Goal: Task Accomplishment & Management: Manage account settings

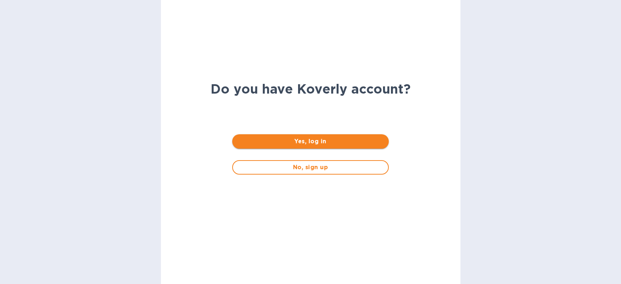
click at [299, 141] on span "Yes, log in" at bounding box center [310, 141] width 145 height 9
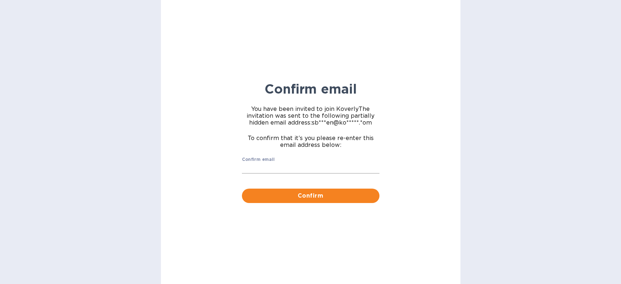
click at [290, 162] on div "Confirm email ​" at bounding box center [310, 170] width 137 height 26
click at [292, 172] on input "Confirm email" at bounding box center [310, 168] width 137 height 11
type input "[EMAIL_ADDRESS][DOMAIN_NAME]"
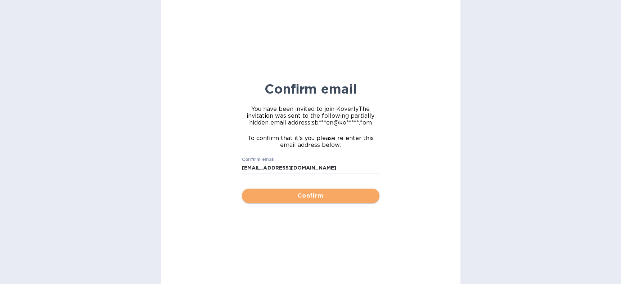
click at [323, 195] on span "Confirm" at bounding box center [311, 195] width 126 height 9
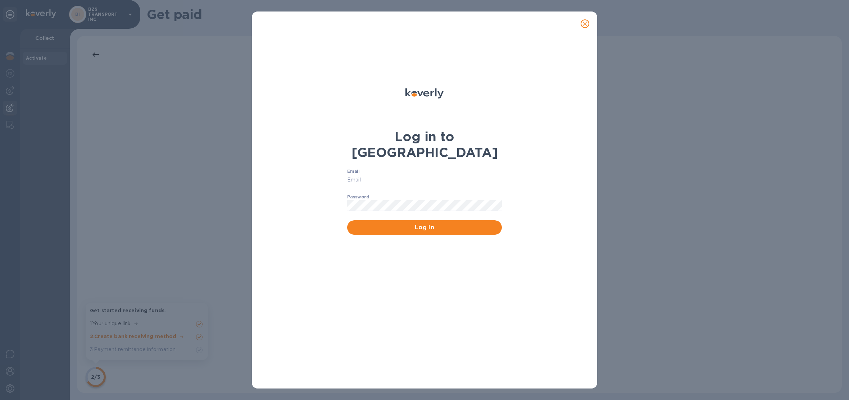
click at [475, 175] on input "Email" at bounding box center [424, 180] width 155 height 11
type input "[EMAIL_ADDRESS][DOMAIN_NAME]"
click at [475, 220] on div "Email [EMAIL_ADDRESS][DOMAIN_NAME] ​ Password ​ Log In" at bounding box center [424, 202] width 163 height 75
click at [475, 223] on span "Log In" at bounding box center [424, 227] width 143 height 9
